Goal: Find specific page/section: Find specific page/section

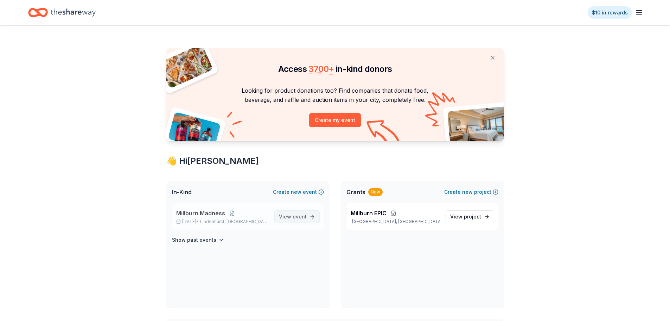
click at [303, 213] on span "event" at bounding box center [300, 216] width 14 height 6
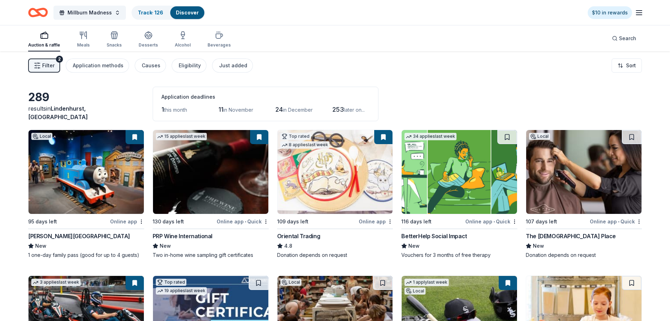
click at [33, 69] on button "Filter 2" at bounding box center [44, 65] width 32 height 14
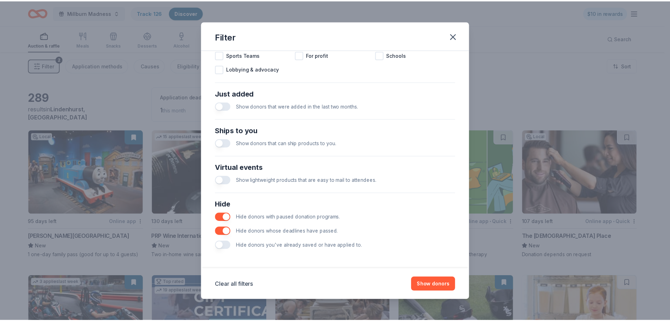
scroll to position [245, 0]
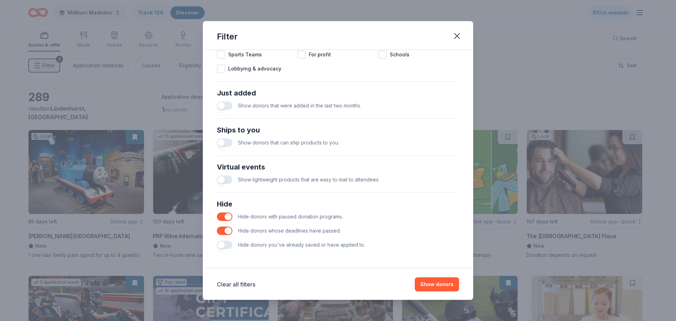
click at [220, 246] on button "button" at bounding box center [224, 244] width 15 height 8
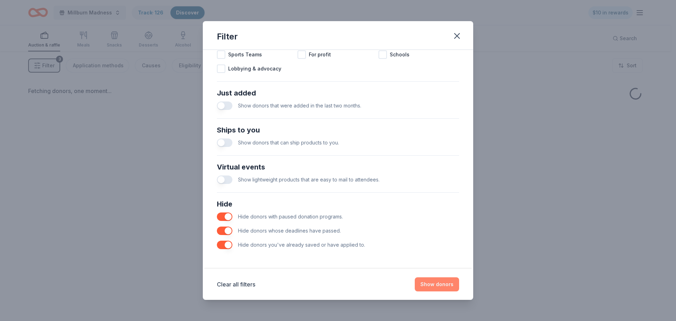
click at [424, 282] on button "Show donors" at bounding box center [437, 284] width 44 height 14
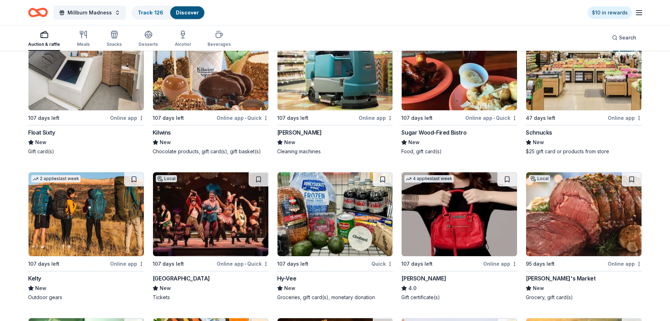
scroll to position [2868, 0]
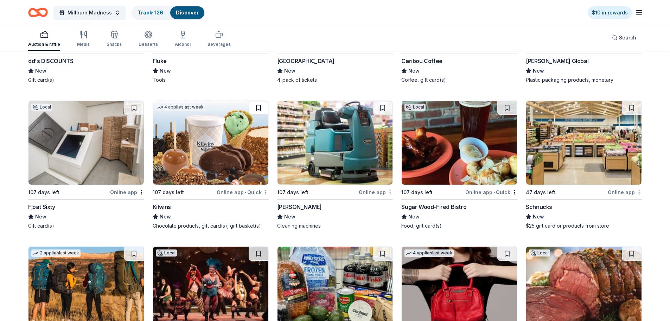
click at [258, 106] on button at bounding box center [259, 108] width 20 height 14
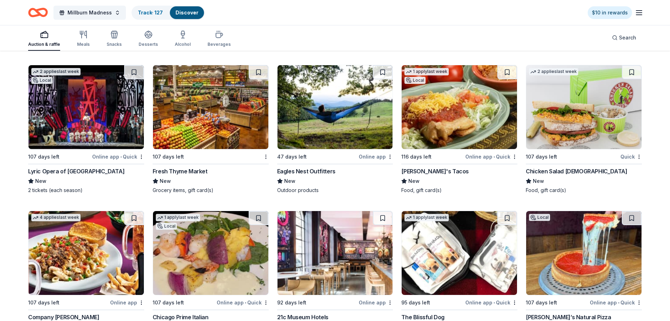
scroll to position [3416, 0]
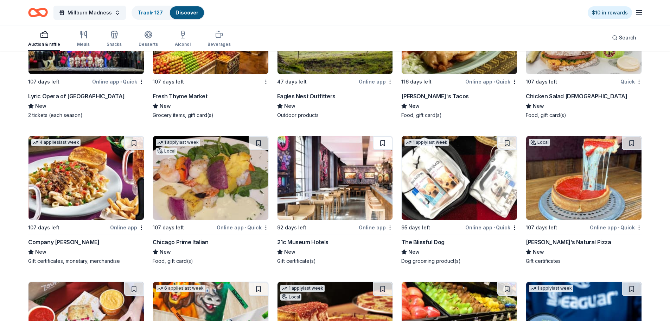
click at [386, 144] on button at bounding box center [383, 143] width 20 height 14
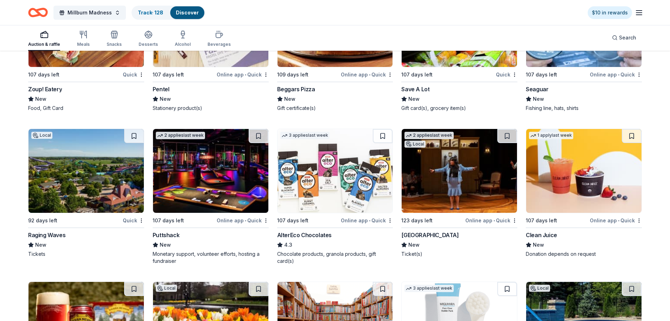
scroll to position [3855, 0]
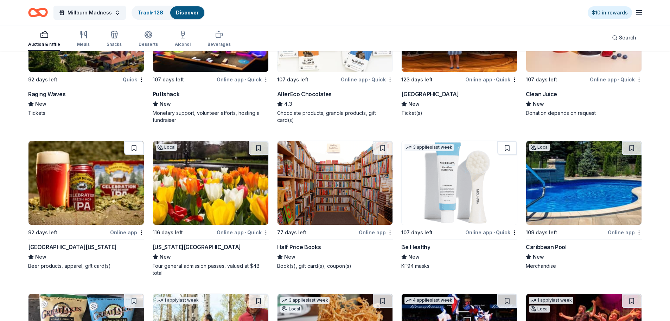
click at [133, 147] on button at bounding box center [134, 148] width 20 height 14
click at [381, 146] on button at bounding box center [383, 148] width 20 height 14
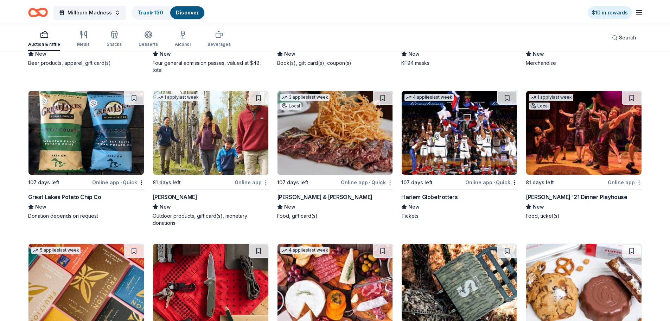
scroll to position [4055, 0]
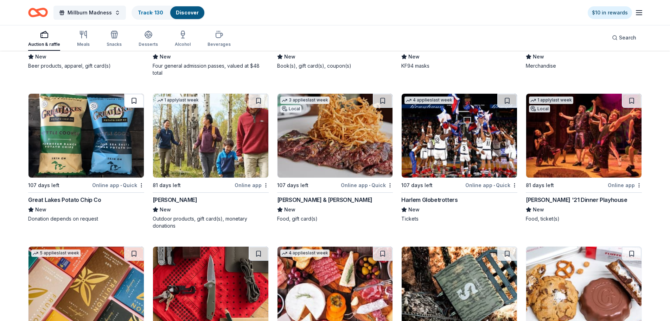
click at [132, 98] on button at bounding box center [134, 101] width 20 height 14
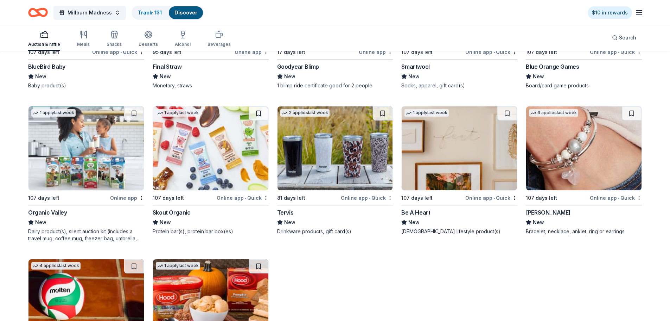
scroll to position [0, 0]
